Goal: Information Seeking & Learning: Learn about a topic

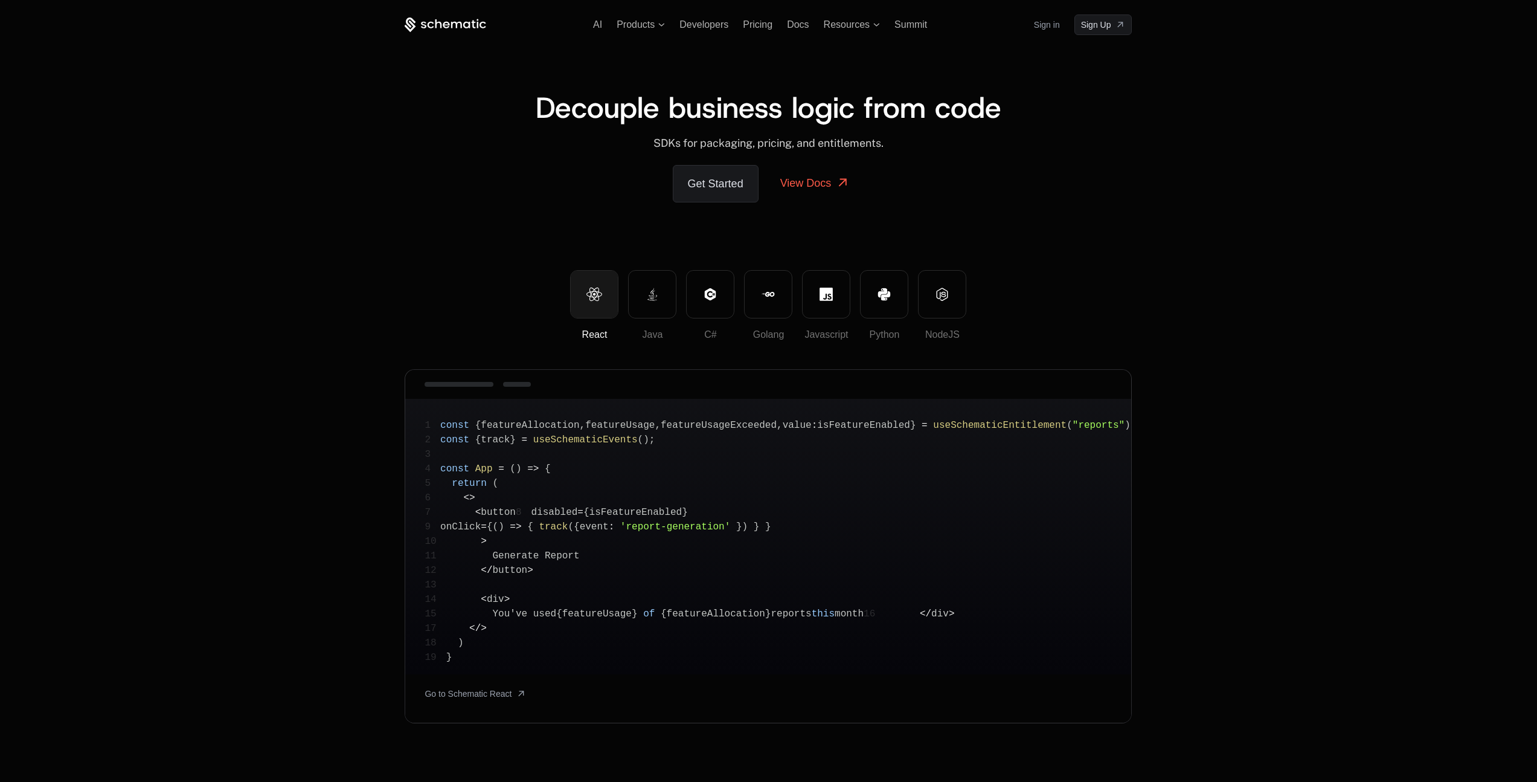
click at [465, 34] on div "AI Products Developers Pricing Docs Resources Summit Sign in Sign Up" at bounding box center [768, 24] width 727 height 21
click at [465, 29] on icon at bounding box center [446, 25] width 82 height 15
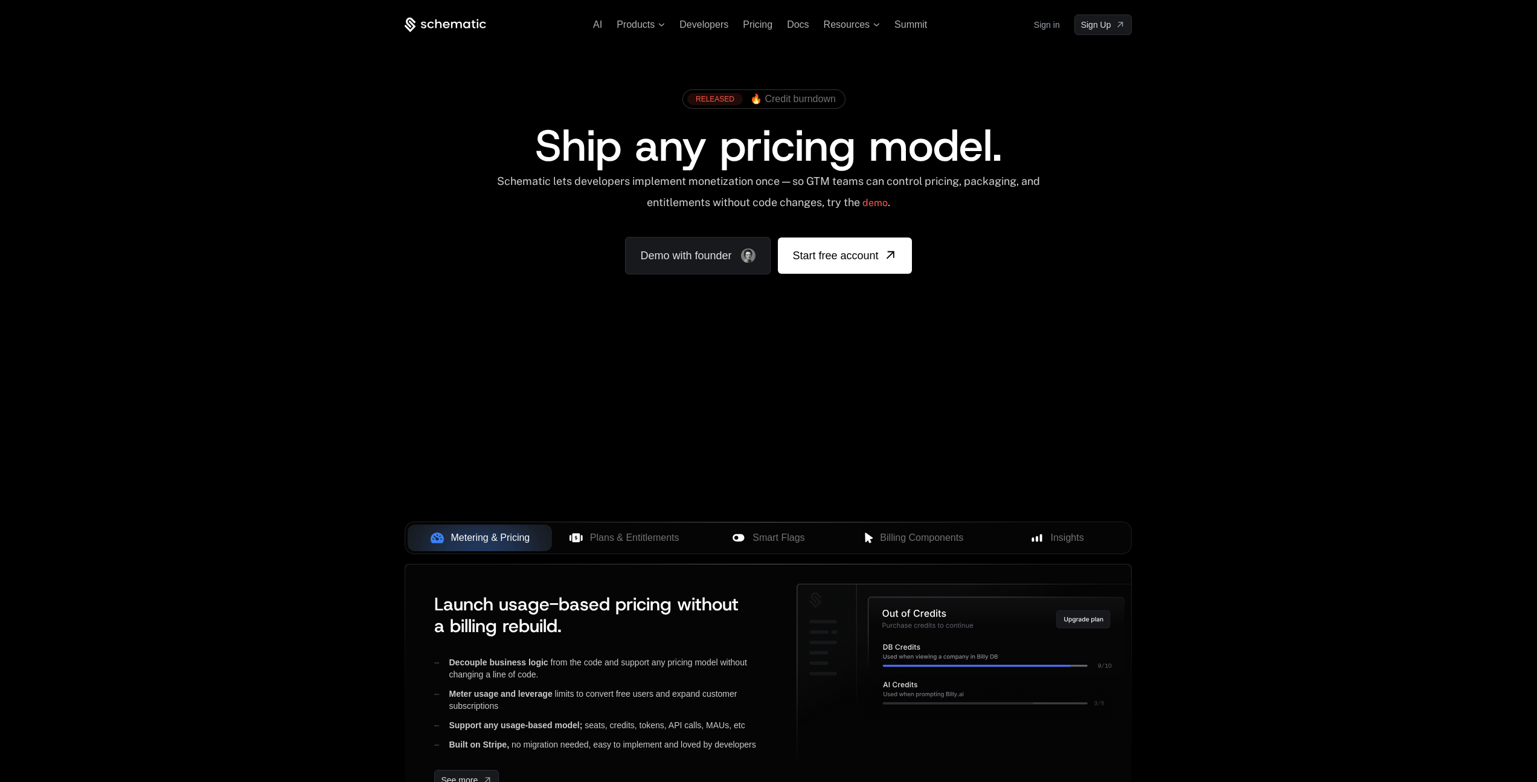
click at [118, 256] on div "AI Products Developers Pricing Docs Resources Summit Sign in Sign Up RELEASED 🔥…" at bounding box center [768, 180] width 1537 height 361
click at [799, 101] on span "🔥 Credit burndown" at bounding box center [793, 99] width 86 height 11
